Goal: Task Accomplishment & Management: Manage account settings

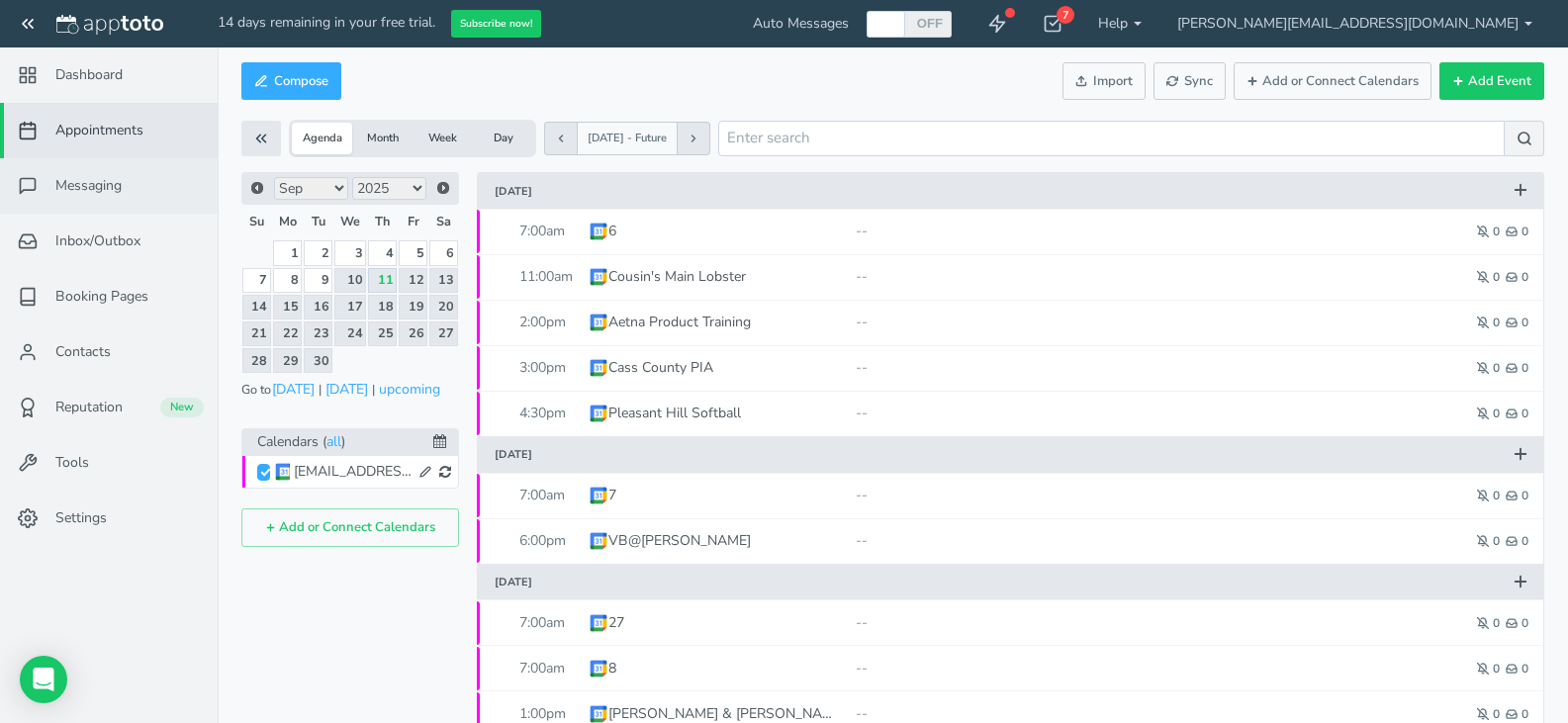
click at [75, 179] on span "Messaging" at bounding box center [88, 185] width 66 height 20
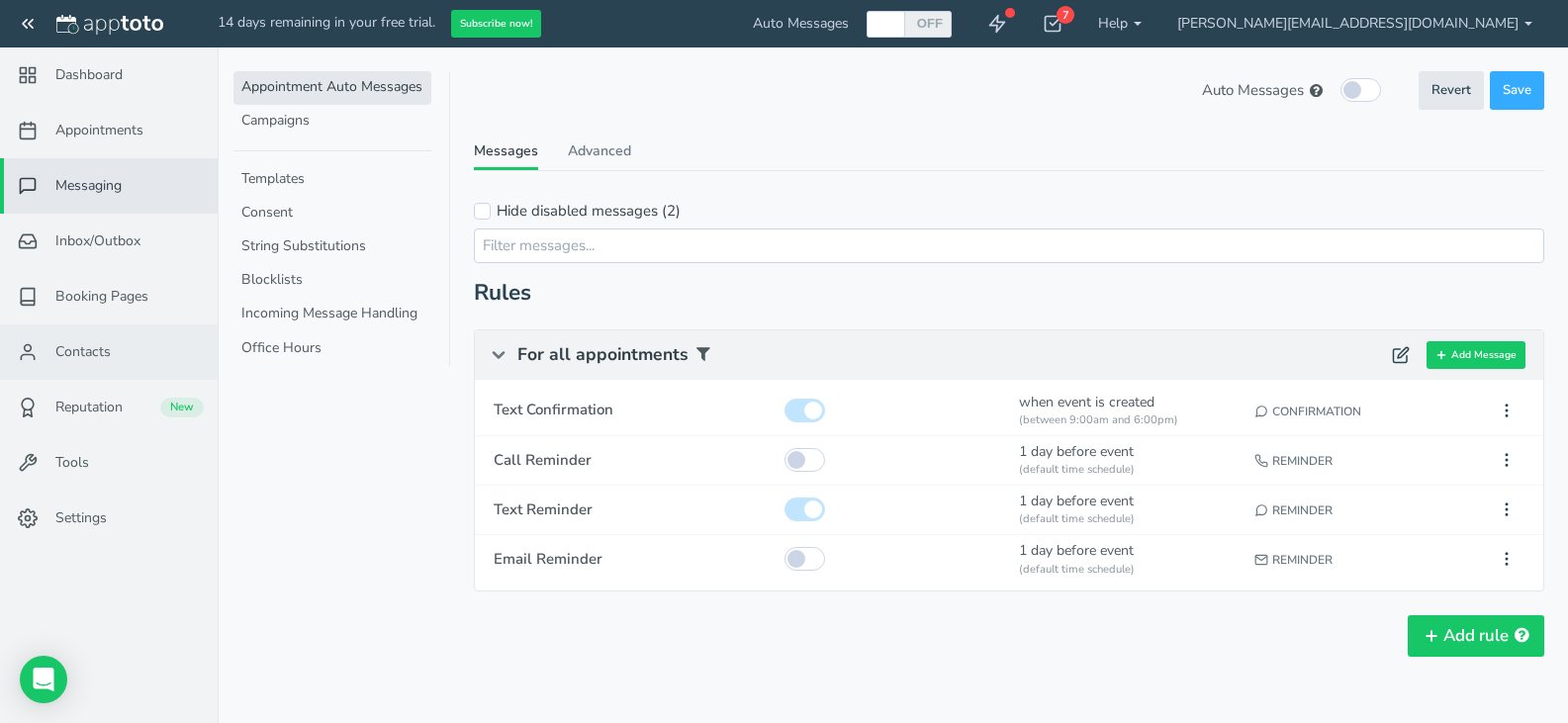
click at [100, 330] on link "Contacts" at bounding box center [108, 352] width 217 height 56
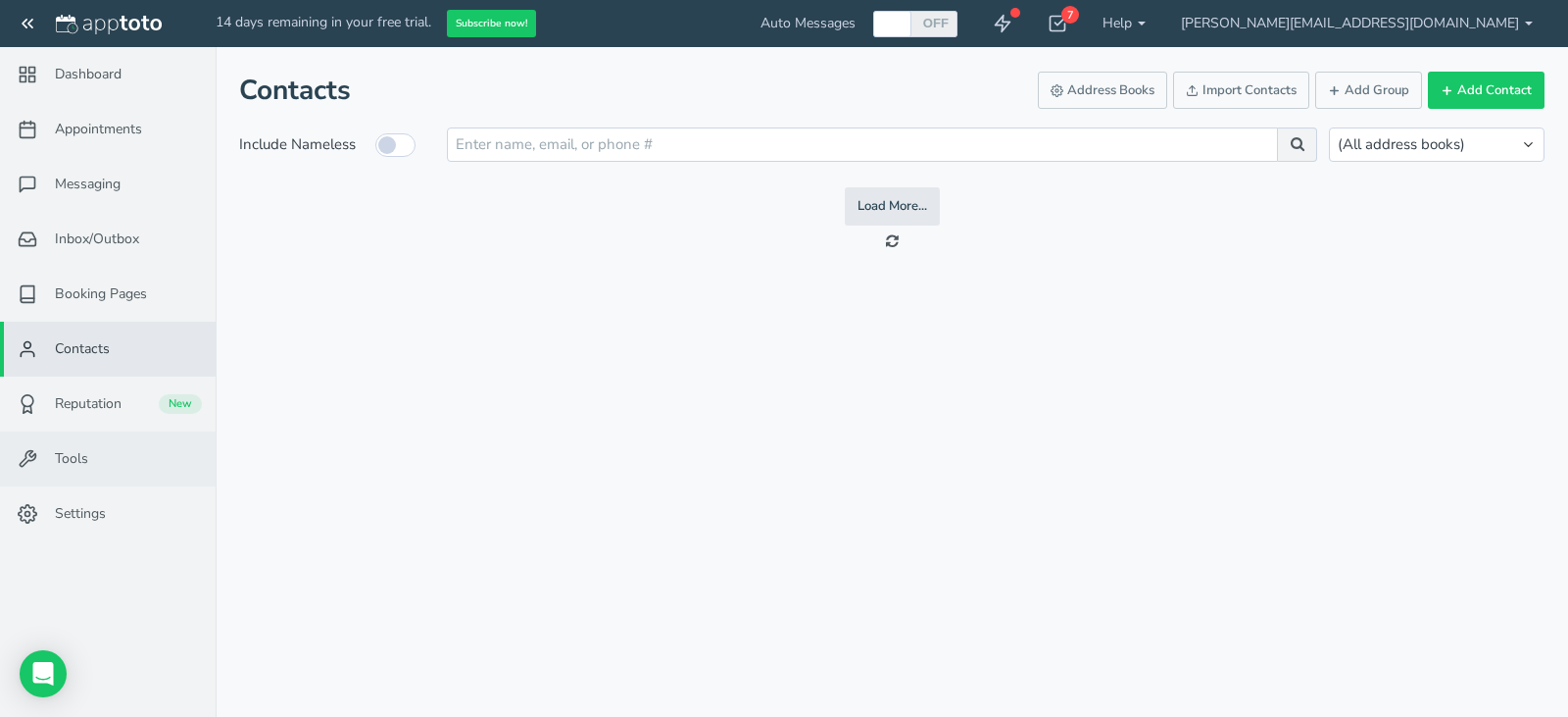
click at [95, 451] on link "Tools" at bounding box center [107, 459] width 215 height 55
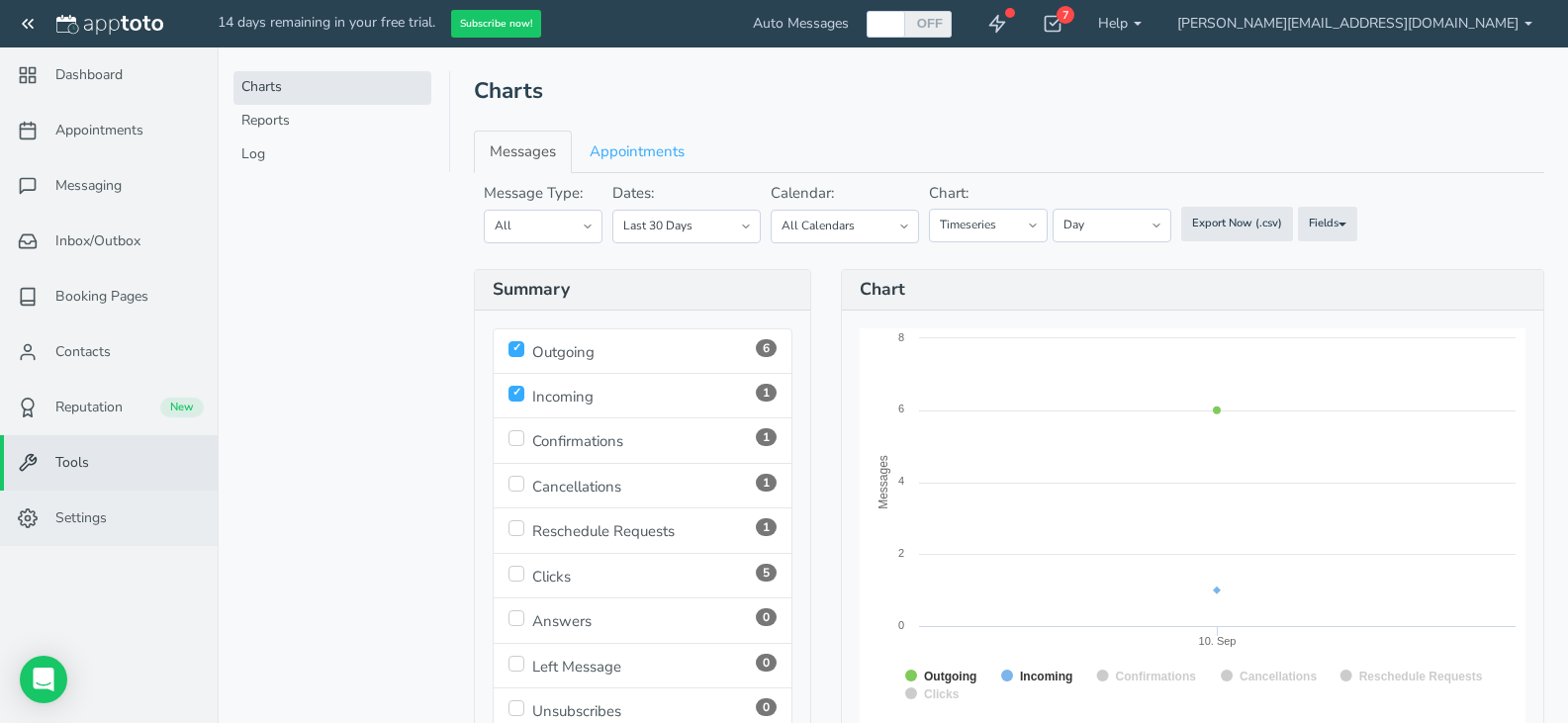
click at [85, 521] on span "Settings" at bounding box center [81, 518] width 52 height 20
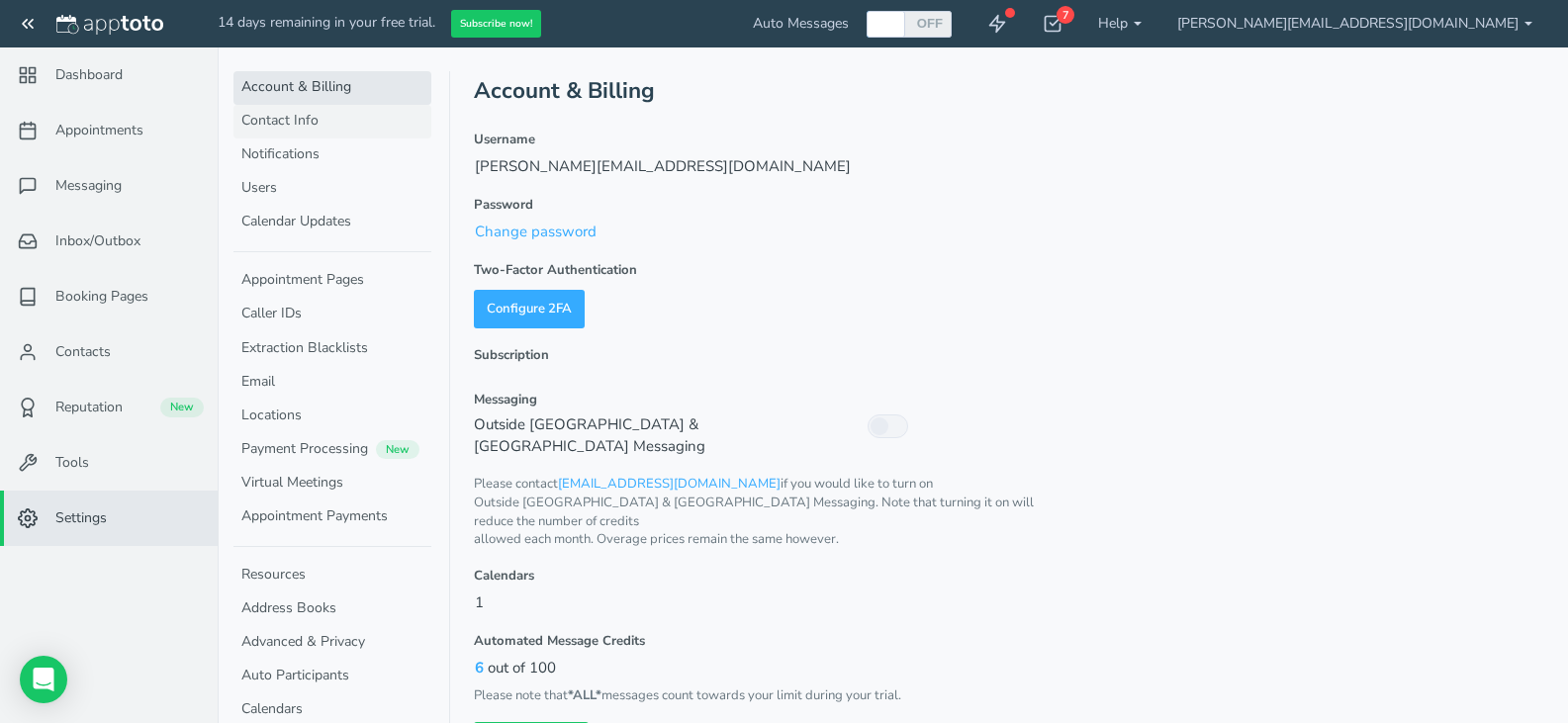
click at [333, 120] on link "Contact Info" at bounding box center [331, 122] width 197 height 34
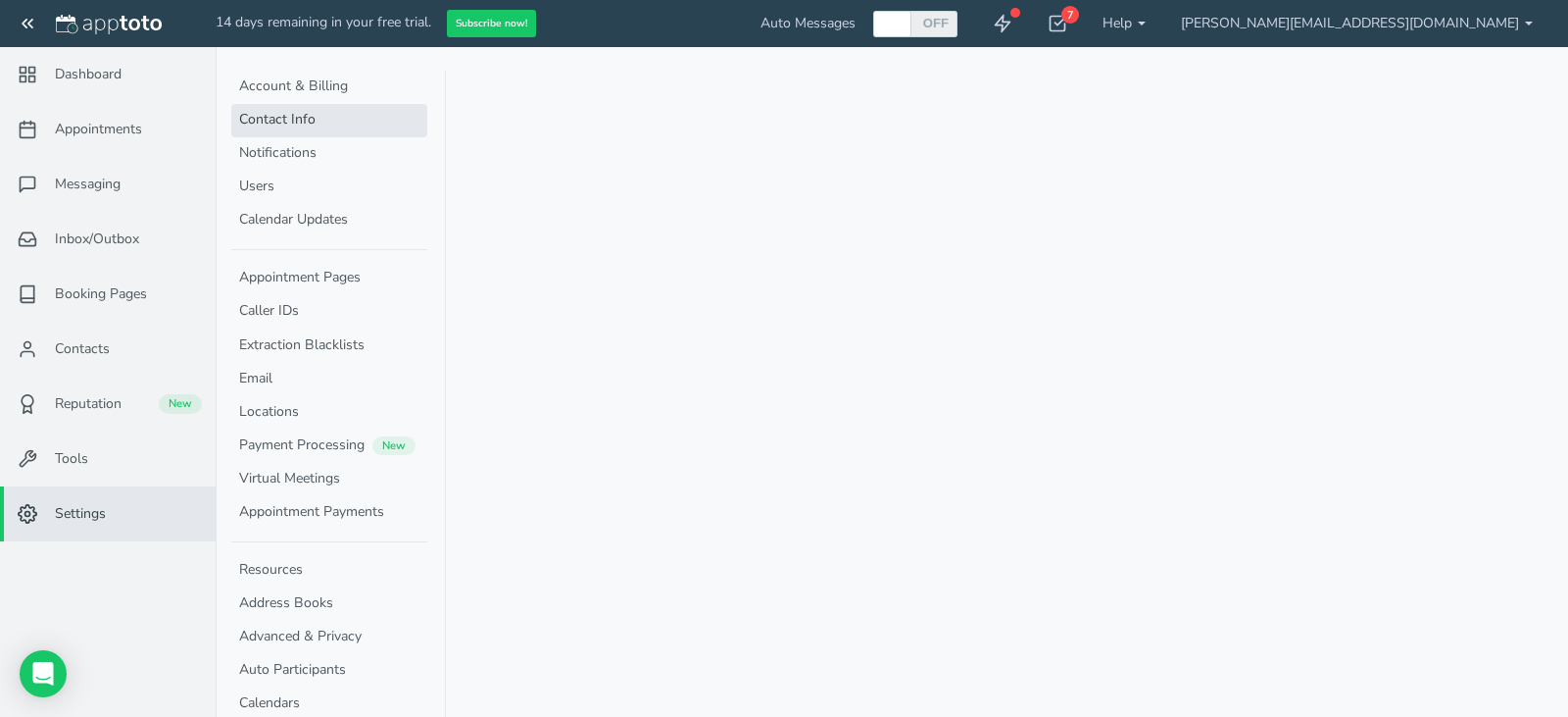
select select "600"
select select "1140"
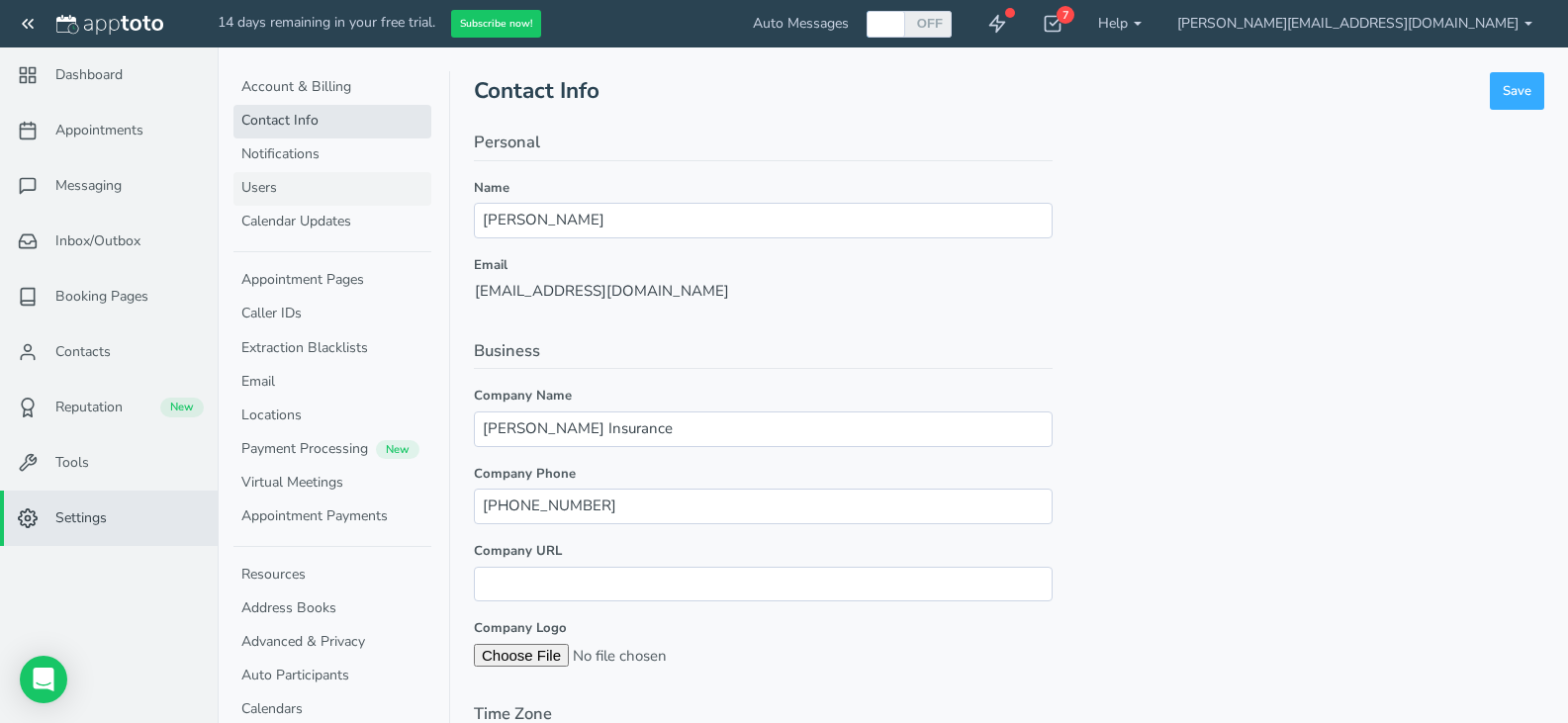
click at [320, 193] on link "Users" at bounding box center [331, 188] width 197 height 34
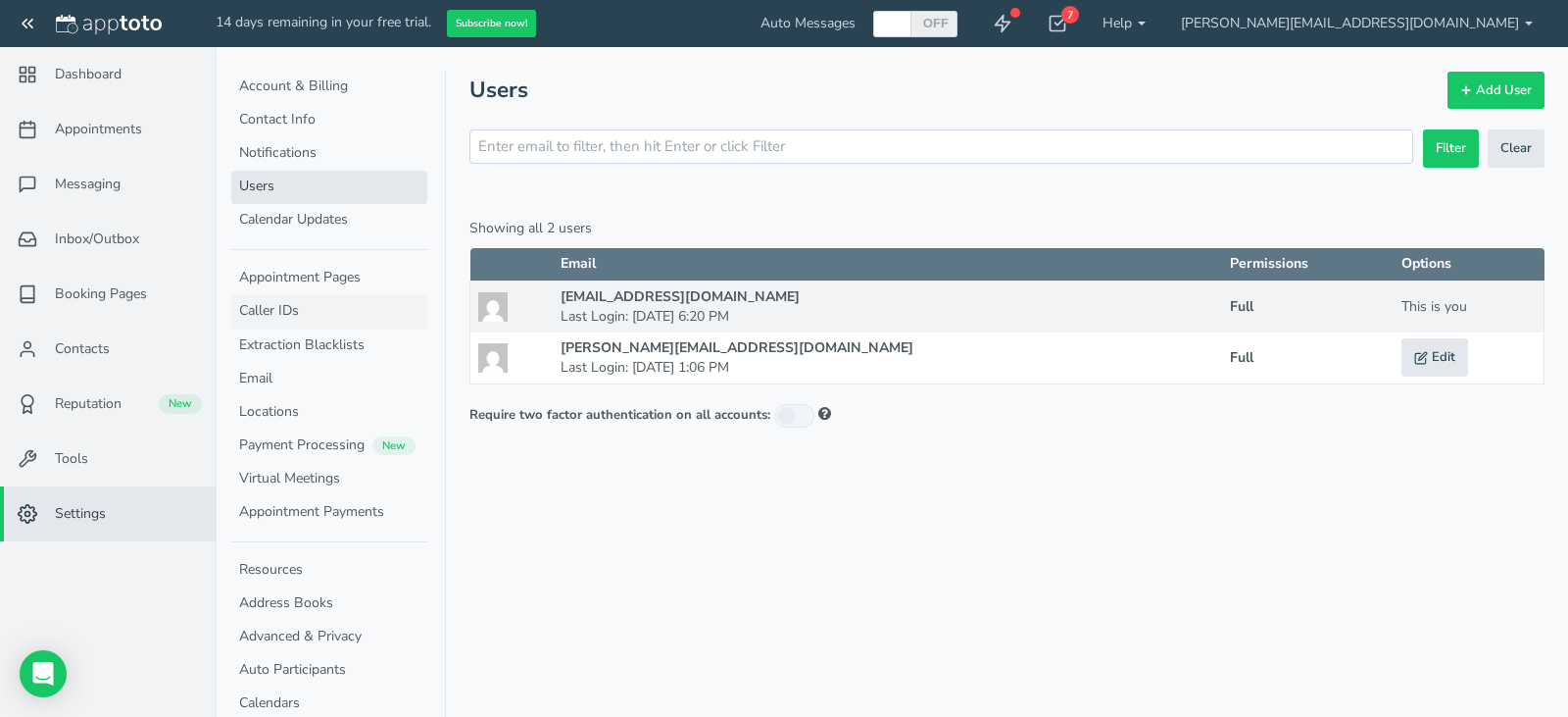
click at [298, 313] on link "Caller IDs" at bounding box center [328, 312] width 196 height 33
